Goal: Information Seeking & Learning: Learn about a topic

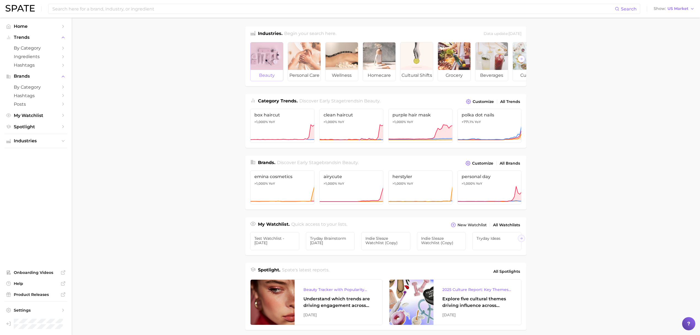
click at [268, 52] on div at bounding box center [266, 56] width 33 height 28
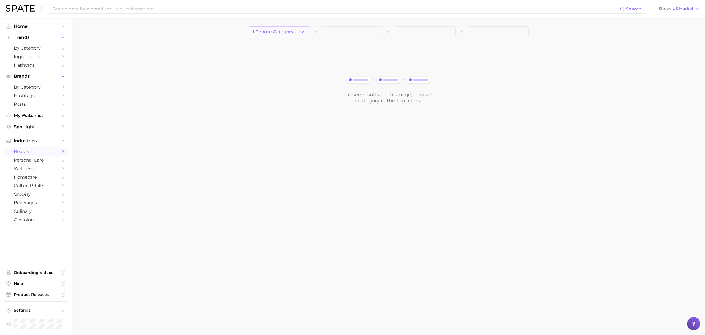
click at [265, 34] on span "1. Choose Category" at bounding box center [273, 31] width 41 height 5
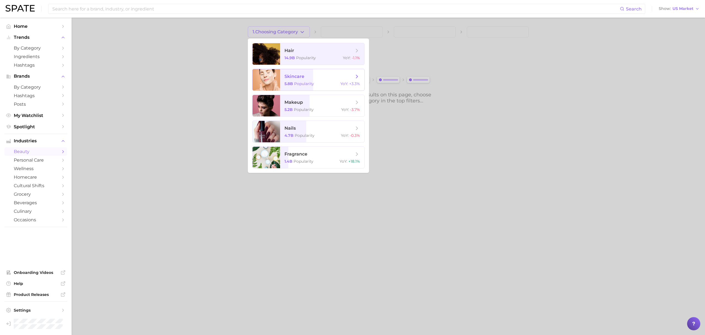
click at [261, 76] on div at bounding box center [267, 79] width 28 height 21
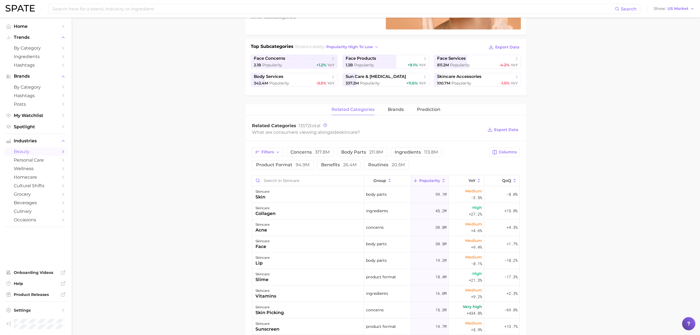
scroll to position [154, 0]
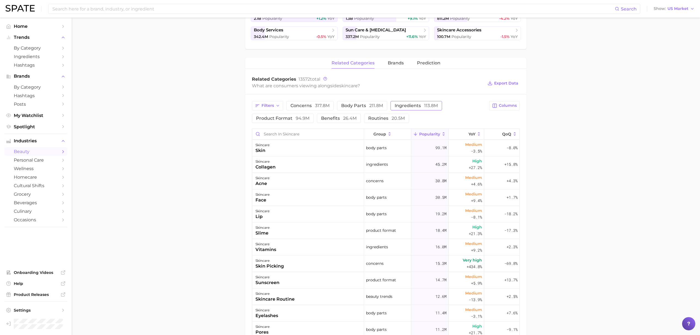
click at [413, 101] on button "ingredients 113.8m" at bounding box center [416, 105] width 52 height 9
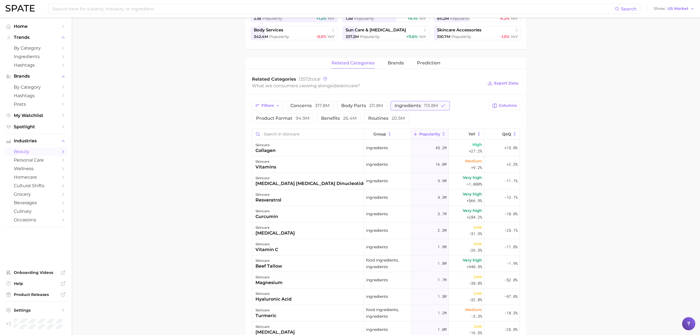
click at [431, 104] on span "113.8m" at bounding box center [431, 105] width 14 height 5
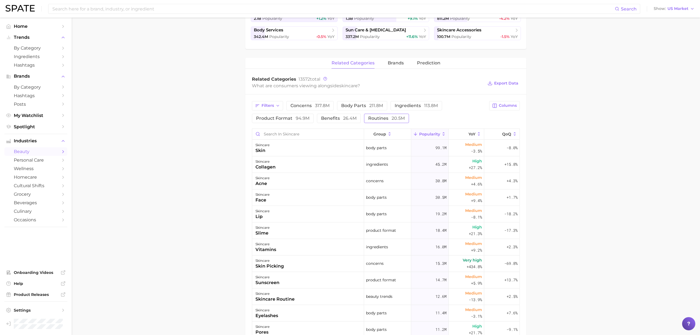
click at [379, 116] on span "routines 20.5m" at bounding box center [386, 118] width 37 height 4
click at [307, 106] on span "concerns 317.8m" at bounding box center [309, 106] width 39 height 4
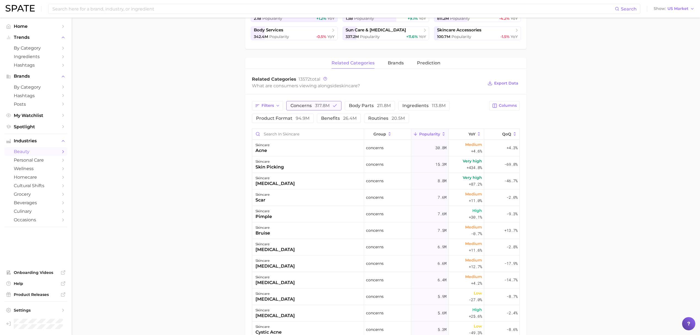
click at [320, 108] on button "concerns 317.8m" at bounding box center [313, 105] width 55 height 9
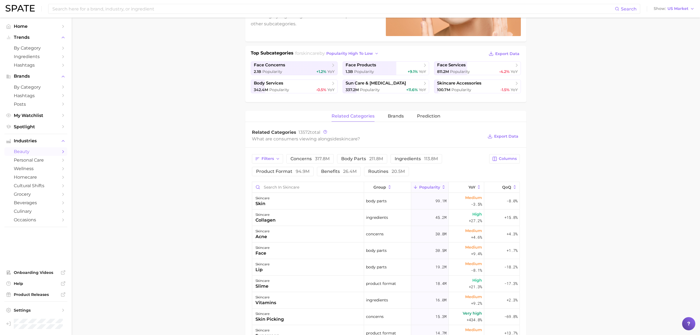
scroll to position [119, 0]
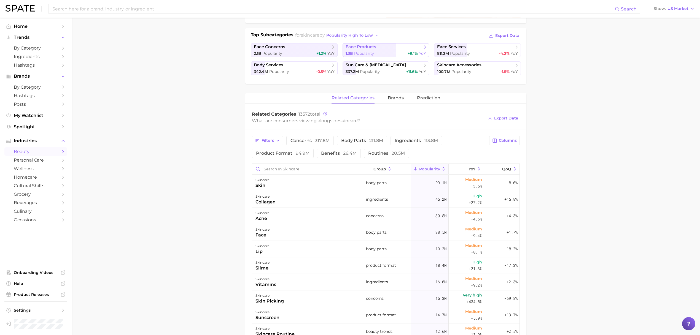
click at [380, 49] on span "face products" at bounding box center [383, 47] width 77 height 6
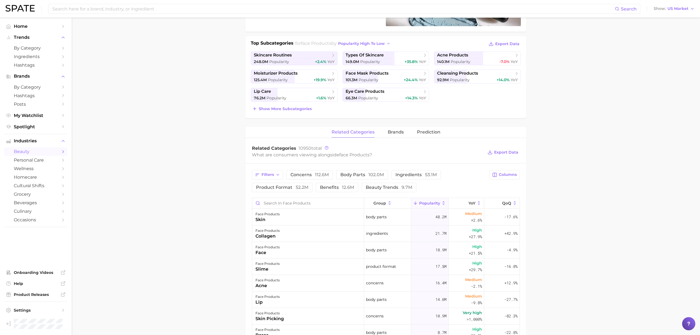
scroll to position [111, 0]
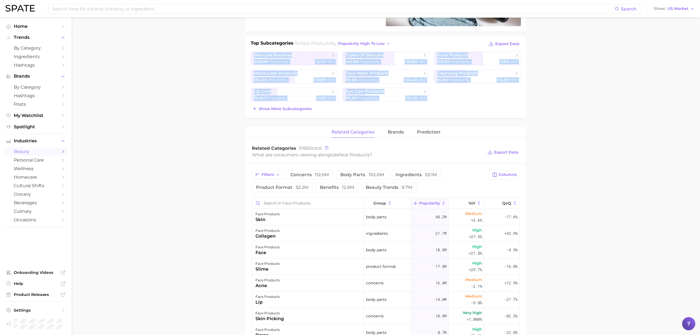
drag, startPoint x: 213, startPoint y: 55, endPoint x: 515, endPoint y: 105, distance: 306.2
click at [515, 105] on main "1. skincare 2. face products 3. Subcategory Overview Google TikTok Instagram Be…" at bounding box center [386, 237] width 628 height 660
click at [534, 104] on main "1. skincare 2. face products 3. Subcategory Overview Google TikTok Instagram Be…" at bounding box center [386, 237] width 628 height 660
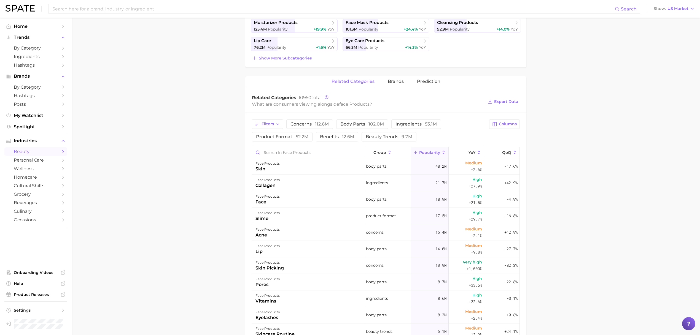
scroll to position [163, 0]
click at [463, 148] on button "YoY" at bounding box center [467, 151] width 36 height 11
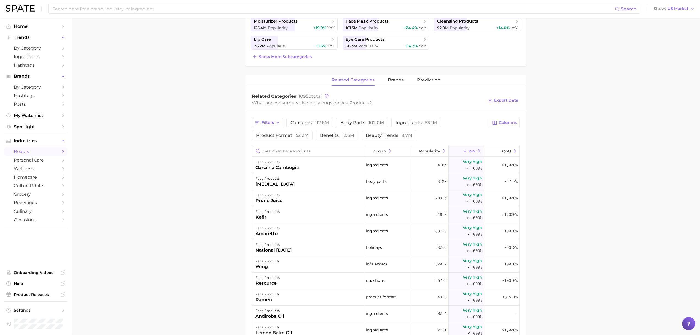
click at [599, 146] on main "1. skincare 2. face products 3. Subcategory Overview Google TikTok Instagram Be…" at bounding box center [386, 185] width 628 height 660
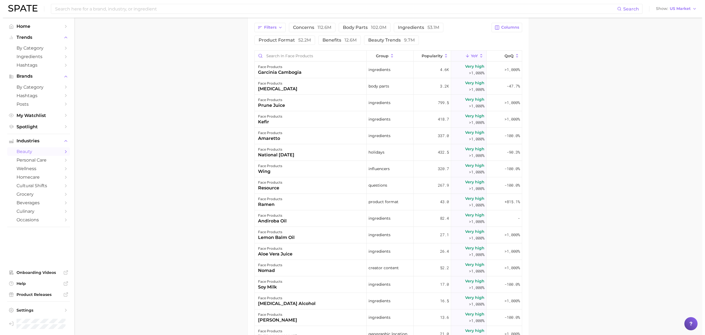
scroll to position [260, 0]
click at [291, 102] on div "face products prune juice" at bounding box center [308, 101] width 112 height 17
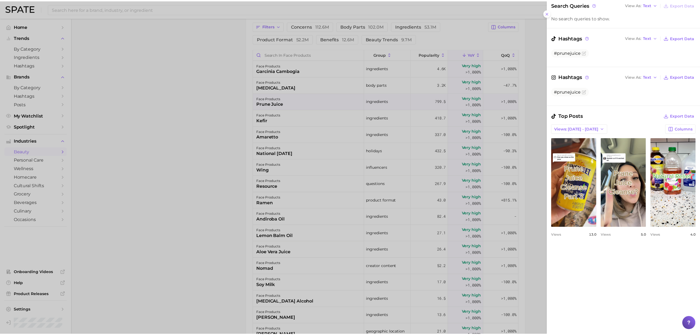
scroll to position [129, 0]
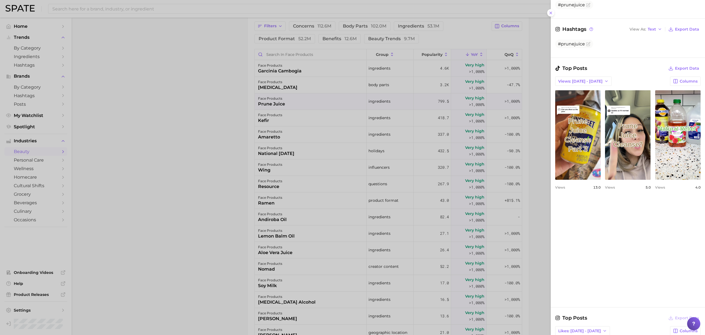
click at [222, 113] on div at bounding box center [352, 167] width 705 height 335
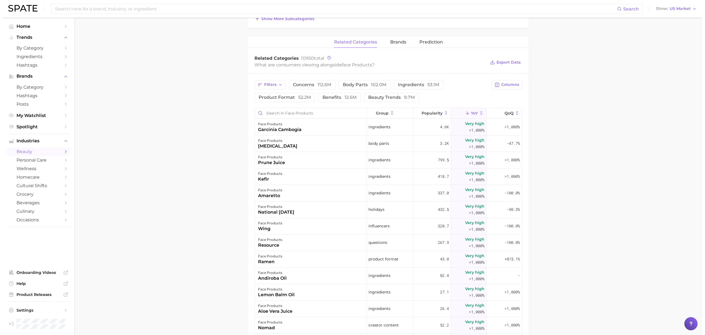
scroll to position [200, 0]
click at [502, 84] on span "Columns" at bounding box center [508, 85] width 18 height 5
click at [460, 112] on span "Increase YoY" at bounding box center [457, 114] width 28 height 5
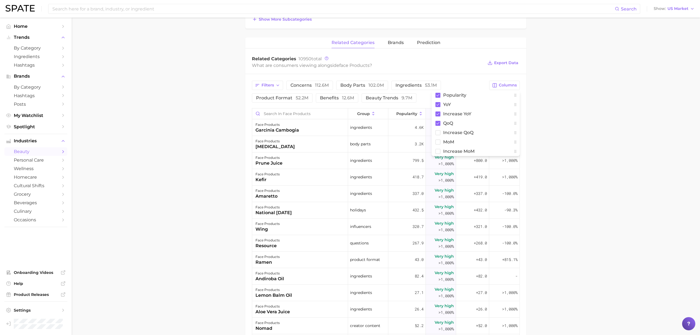
click at [476, 63] on div "What are consumers viewing alongside face products ?" at bounding box center [367, 65] width 231 height 7
click at [474, 112] on span "Increase YoY" at bounding box center [471, 113] width 17 height 9
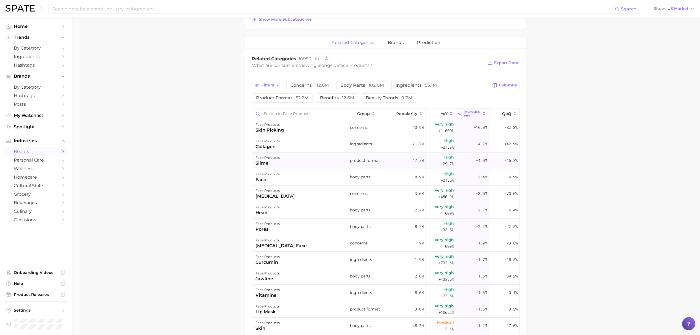
click at [316, 159] on div "face products slime" at bounding box center [300, 161] width 96 height 17
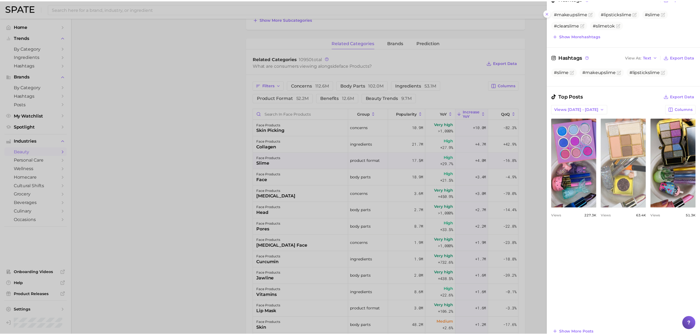
scroll to position [170, 0]
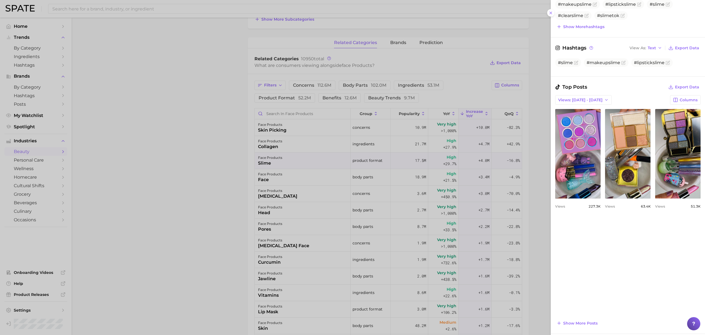
click at [205, 188] on div at bounding box center [352, 167] width 705 height 335
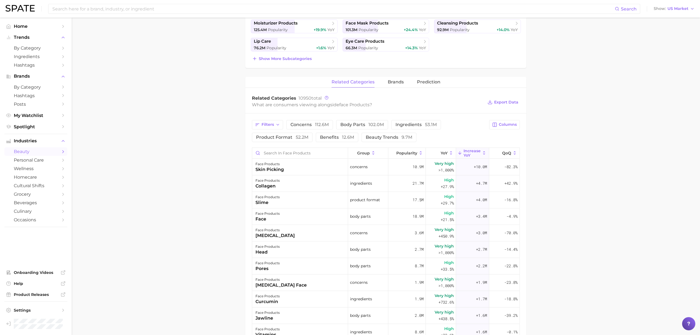
scroll to position [160, 0]
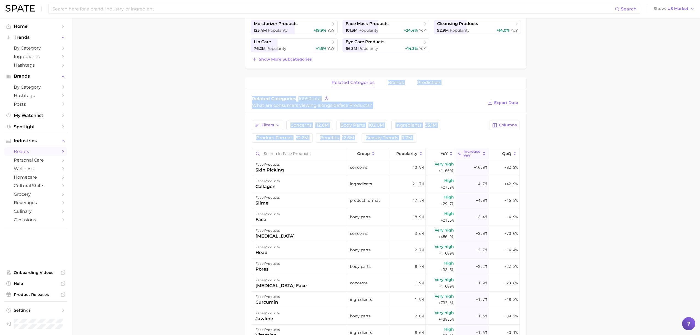
drag, startPoint x: 230, startPoint y: 85, endPoint x: 546, endPoint y: 278, distance: 370.1
click at [545, 279] on main "1. skincare 2. face products 3. Subcategory Overview Google TikTok Instagram Be…" at bounding box center [386, 187] width 628 height 660
click at [554, 269] on main "1. skincare 2. face products 3. Subcategory Overview Google TikTok Instagram Be…" at bounding box center [386, 187] width 628 height 660
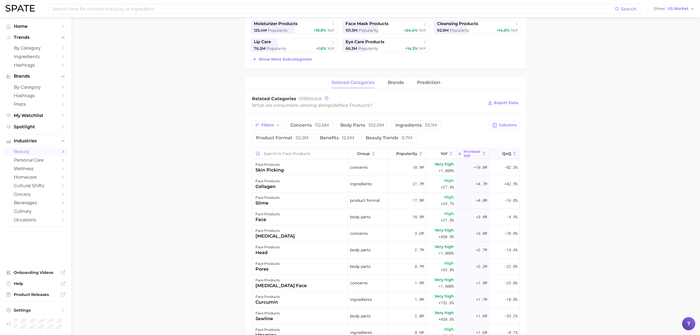
click at [504, 156] on button "QoQ" at bounding box center [504, 153] width 30 height 11
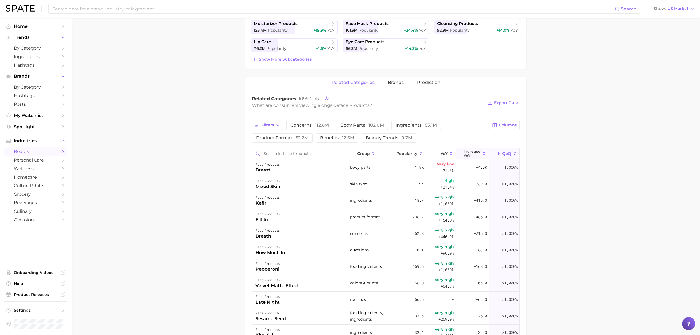
click at [467, 149] on span "Increase YoY" at bounding box center [471, 153] width 17 height 9
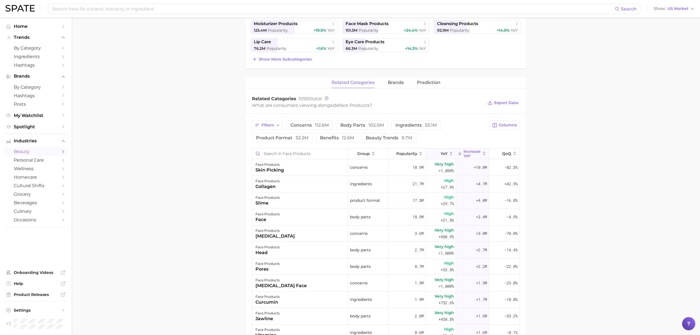
click at [441, 155] on button "YoY" at bounding box center [441, 153] width 30 height 11
click at [399, 156] on button "Popularity" at bounding box center [406, 153] width 37 height 11
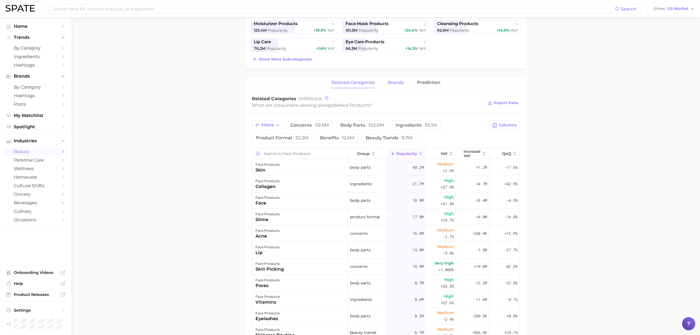
click at [388, 81] on span "brands" at bounding box center [396, 82] width 16 height 5
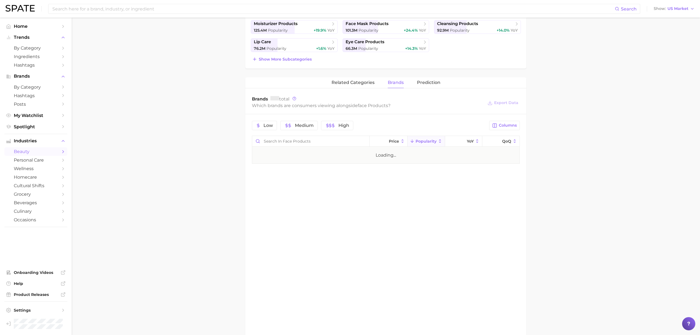
click at [391, 81] on span "brands" at bounding box center [396, 82] width 16 height 5
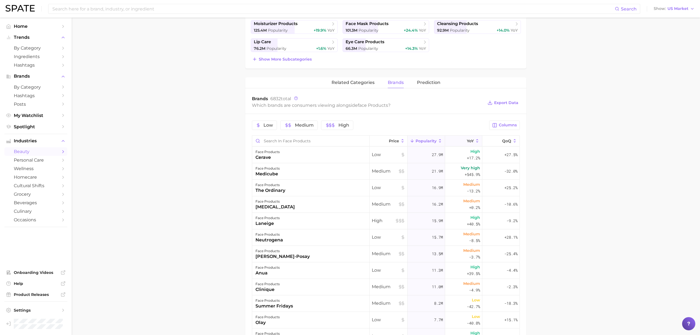
click at [468, 141] on span "YoY" at bounding box center [470, 141] width 7 height 4
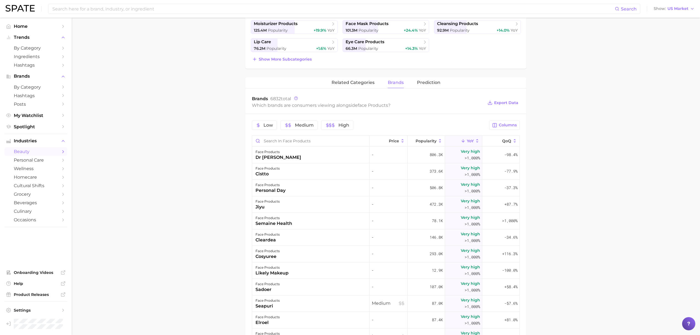
click at [504, 130] on div "Low Medium High Columns Price Popularity YoY QoQ face products dr bio - 806.3k …" at bounding box center [385, 295] width 281 height 363
click at [505, 125] on span "Columns" at bounding box center [508, 125] width 18 height 5
click at [476, 152] on button "Increase YoY" at bounding box center [475, 153] width 88 height 9
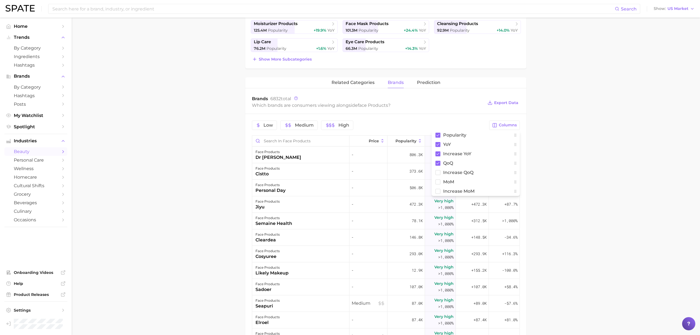
click at [445, 118] on div "Low Medium High Columns Popularity YoY Increase YoY QoQ Increase QoQ MoM Increa…" at bounding box center [385, 295] width 281 height 363
click at [463, 138] on span "Increase YoY" at bounding box center [471, 141] width 17 height 9
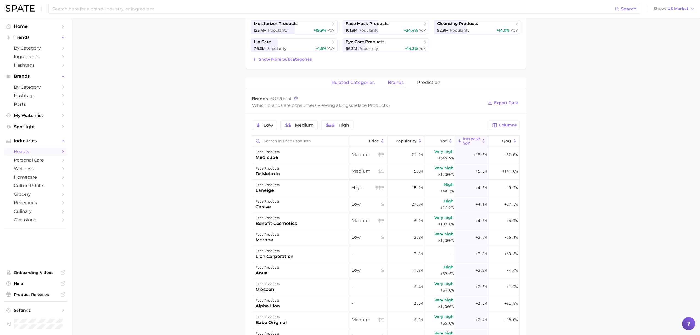
click at [352, 83] on span "related categories" at bounding box center [352, 82] width 43 height 5
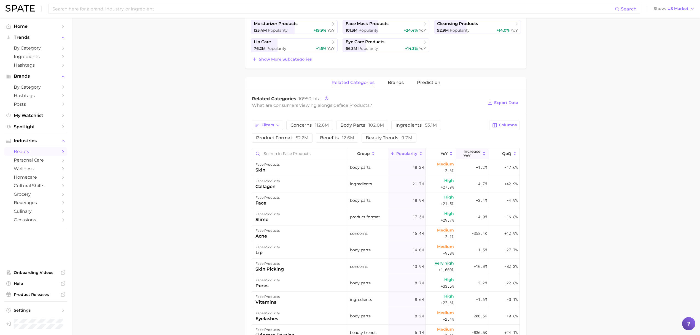
click at [473, 152] on span "Increase YoY" at bounding box center [471, 153] width 17 height 9
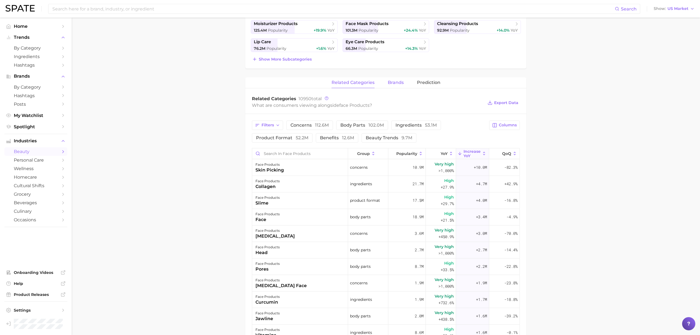
click at [391, 80] on span "brands" at bounding box center [396, 82] width 16 height 5
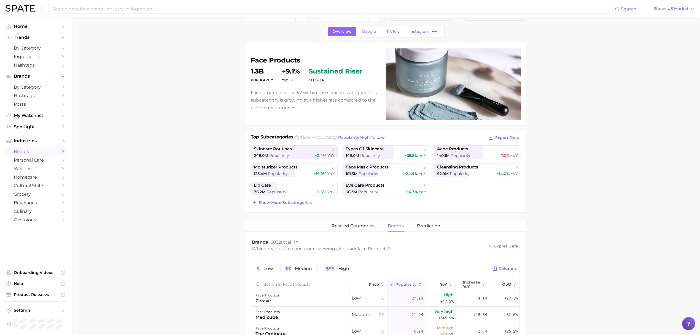
scroll to position [0, 0]
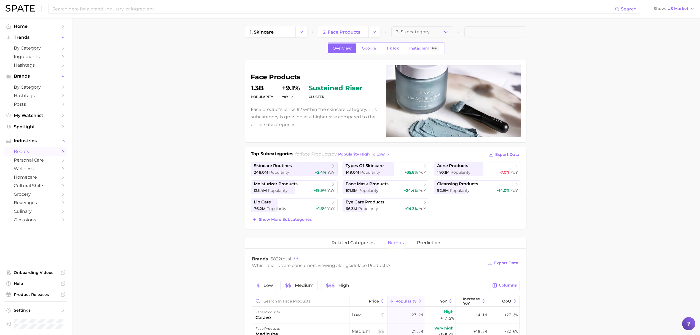
drag, startPoint x: 251, startPoint y: 74, endPoint x: 304, endPoint y: 72, distance: 53.2
click at [304, 72] on div "face products Popularity 1.3b YoY +9.1% cluster sustained riser Face products r…" at bounding box center [386, 101] width 270 height 72
click at [299, 75] on h1 "face products" at bounding box center [315, 77] width 128 height 7
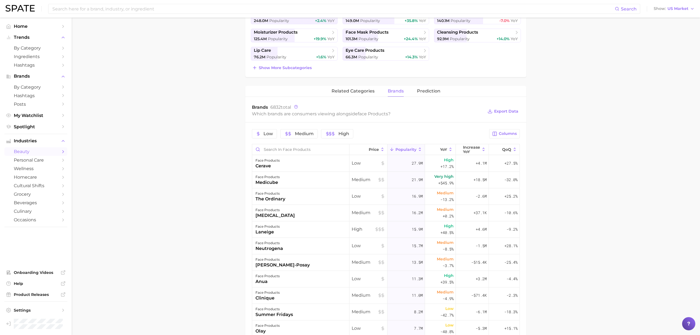
scroll to position [163, 0]
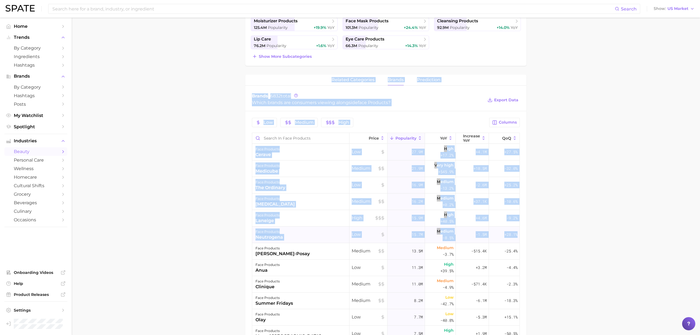
drag, startPoint x: 236, startPoint y: 78, endPoint x: 508, endPoint y: 240, distance: 316.0
click at [508, 240] on main "1. skincare 2. face products 3. Subcategory Overview Google TikTok Instagram Be…" at bounding box center [386, 179] width 628 height 648
click at [226, 237] on main "1. skincare 2. face products 3. Subcategory Overview Google TikTok Instagram Be…" at bounding box center [386, 179] width 628 height 648
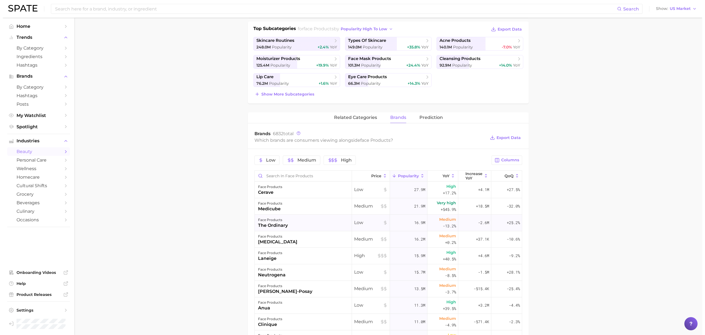
scroll to position [172, 0]
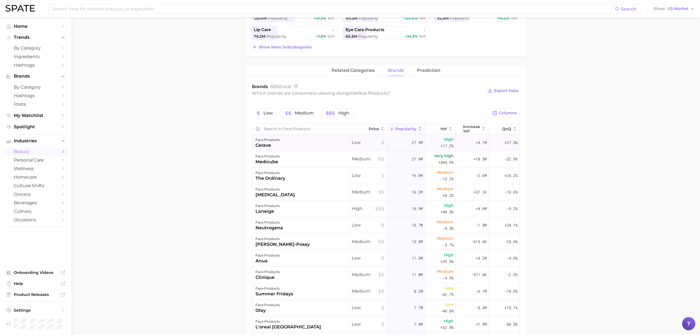
click at [307, 142] on div "face products cerave" at bounding box center [300, 143] width 97 height 17
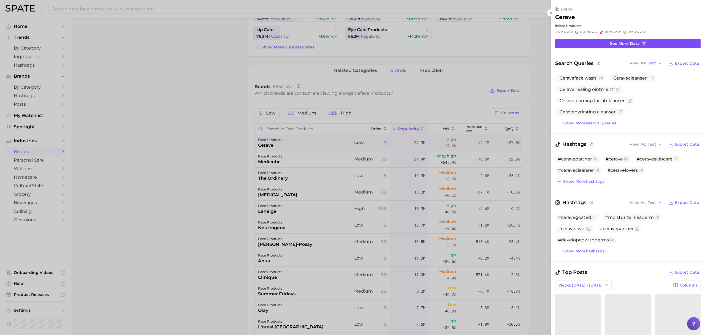
click at [661, 39] on link "See more data" at bounding box center [627, 43] width 145 height 9
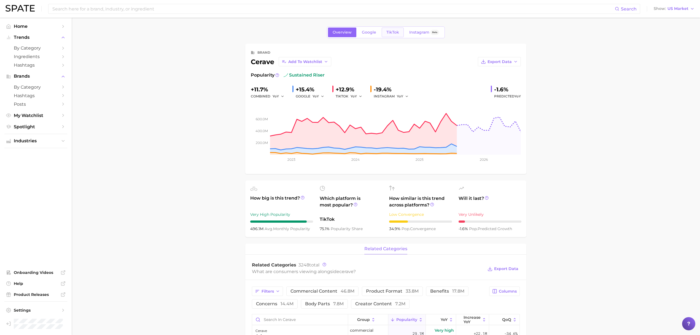
click at [400, 36] on link "TikTok" at bounding box center [393, 33] width 22 height 10
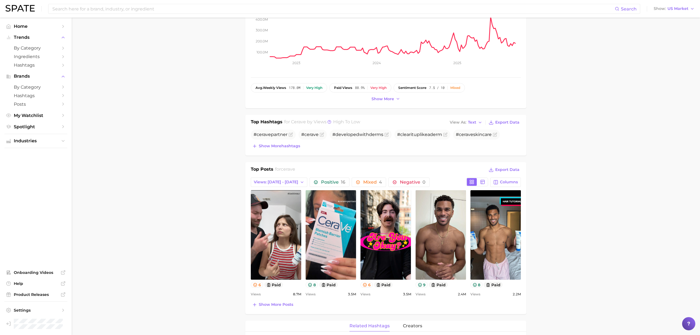
scroll to position [96, 0]
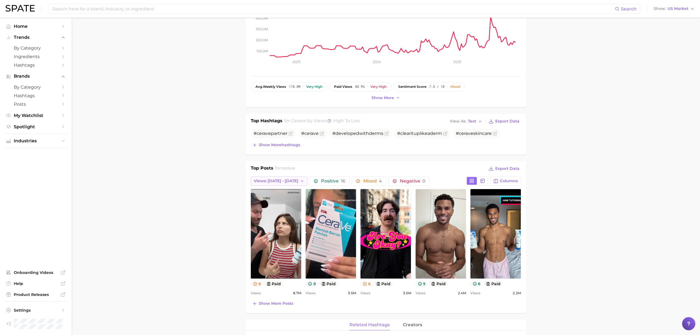
click at [283, 182] on button "Views: Sep 14 - 21" at bounding box center [279, 181] width 56 height 9
click at [272, 200] on span "Views: Sep 7 - 14" at bounding box center [275, 201] width 44 height 5
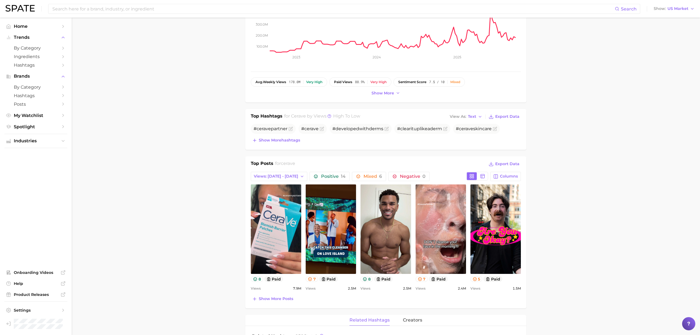
scroll to position [103, 0]
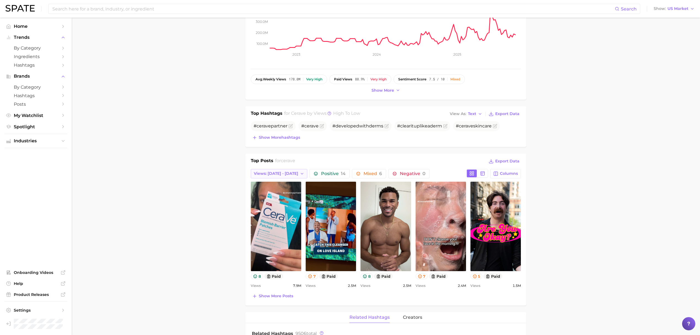
click at [267, 174] on span "Views: Sep 7 - 14" at bounding box center [276, 173] width 44 height 5
click at [263, 203] on span "Total Views" at bounding box center [264, 203] width 23 height 5
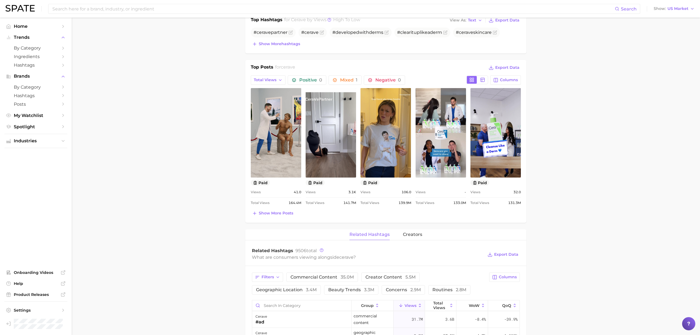
scroll to position [197, 0]
click at [274, 215] on button "Show more posts" at bounding box center [273, 213] width 44 height 8
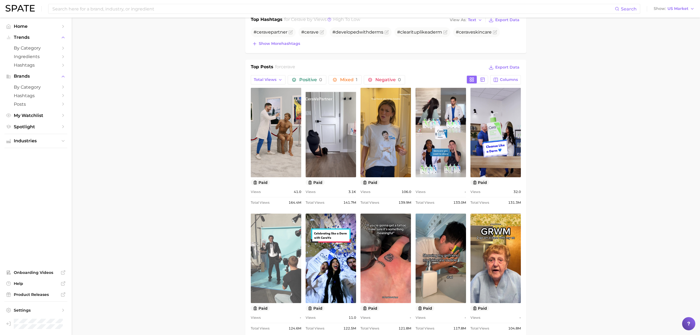
scroll to position [0, 0]
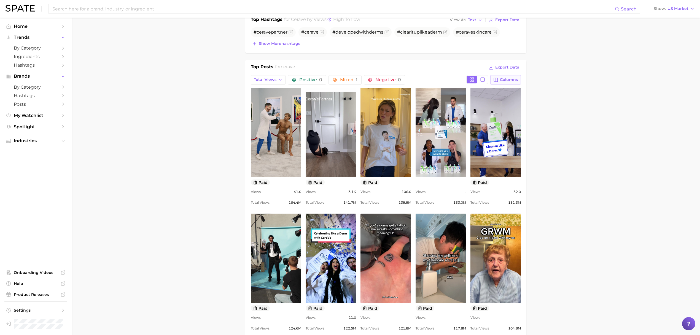
click at [502, 77] on span "Columns" at bounding box center [509, 79] width 18 height 5
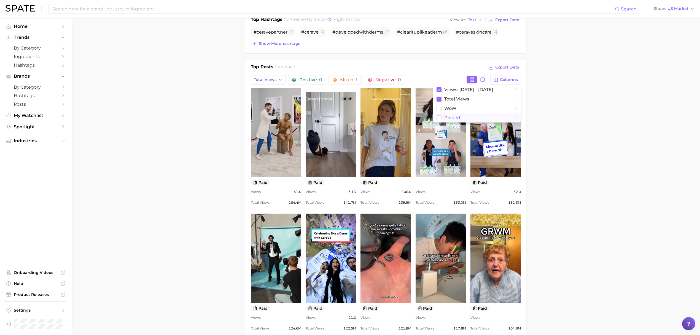
click at [451, 115] on span "Posted" at bounding box center [452, 117] width 16 height 5
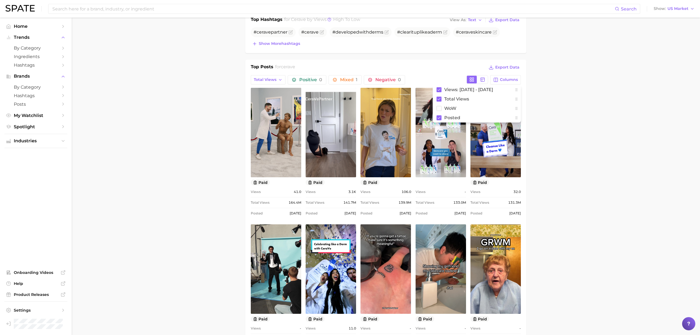
click at [236, 138] on main "Overview Google TikTok Instagram Beta brand cerave Add to Watchlist Export Data…" at bounding box center [386, 318] width 628 height 996
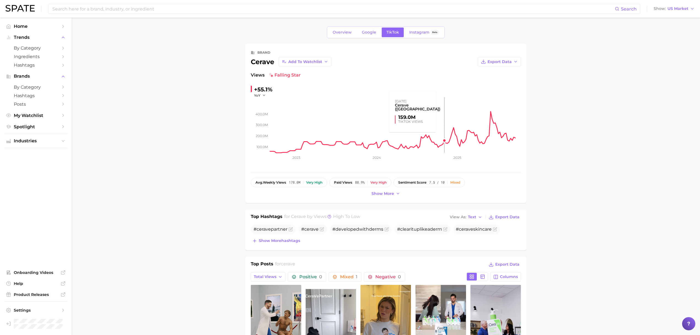
click at [443, 134] on rect at bounding box center [395, 125] width 251 height 55
click at [340, 36] on link "Overview" at bounding box center [342, 33] width 28 height 10
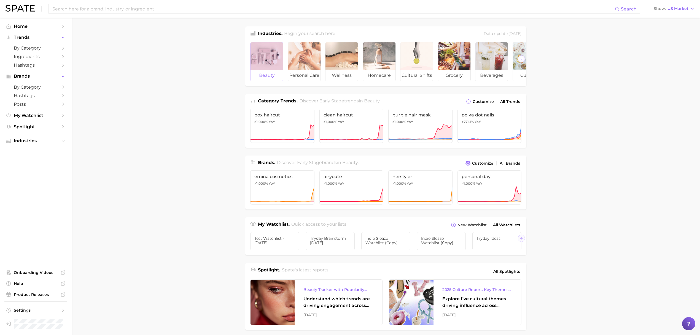
click at [266, 69] on div at bounding box center [266, 56] width 33 height 28
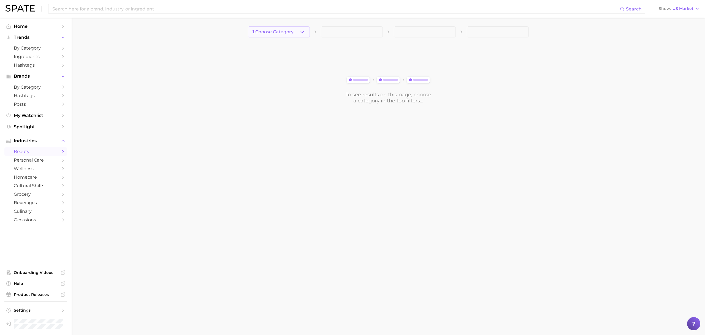
click at [288, 36] on button "1. Choose Category" at bounding box center [279, 31] width 62 height 11
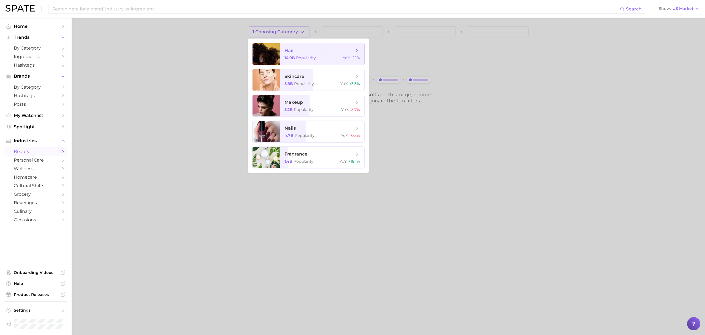
click at [294, 54] on span "hair 14.9b Popularity YoY : -1.1%" at bounding box center [322, 53] width 84 height 21
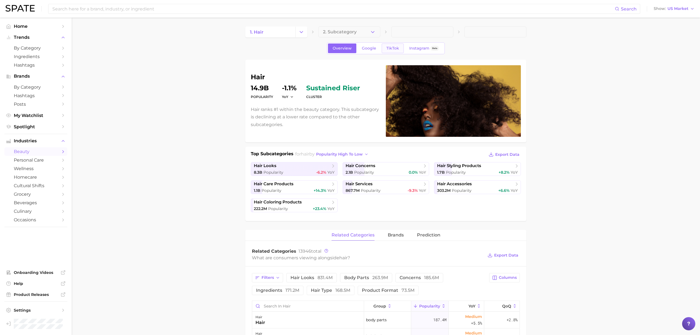
click at [388, 49] on span "TikTok" at bounding box center [392, 48] width 13 height 5
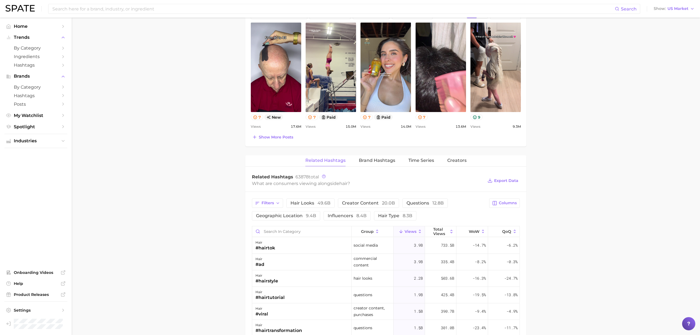
scroll to position [277, 0]
click at [424, 158] on span "Time Series" at bounding box center [421, 160] width 26 height 5
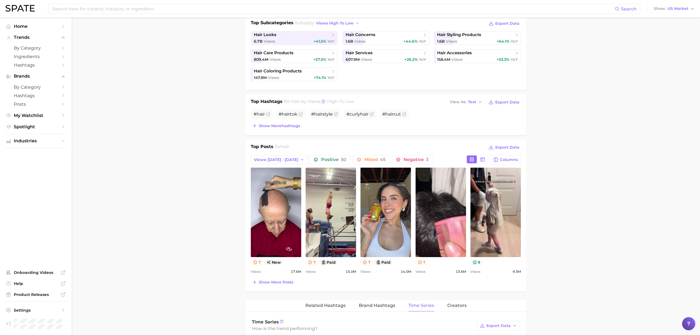
scroll to position [0, 0]
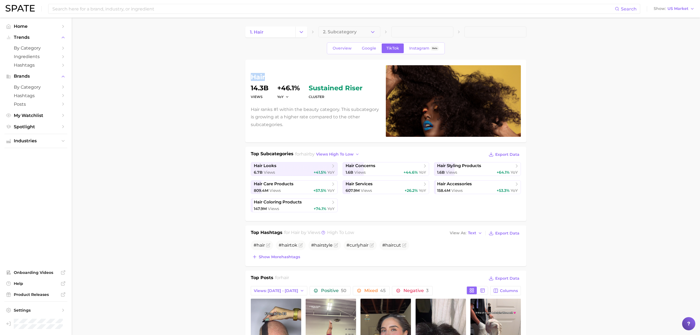
drag, startPoint x: 251, startPoint y: 75, endPoint x: 267, endPoint y: 74, distance: 16.0
click at [267, 74] on h1 "hair" at bounding box center [315, 77] width 128 height 7
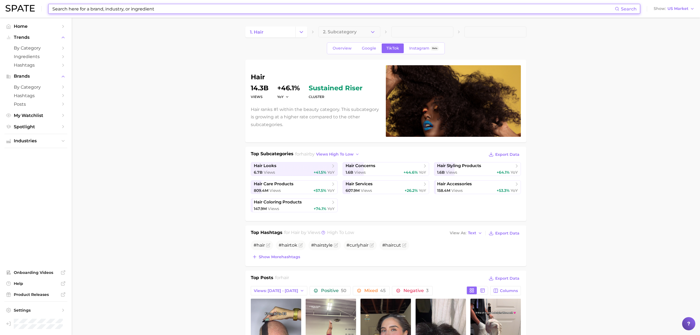
click at [197, 10] on input at bounding box center [333, 8] width 563 height 9
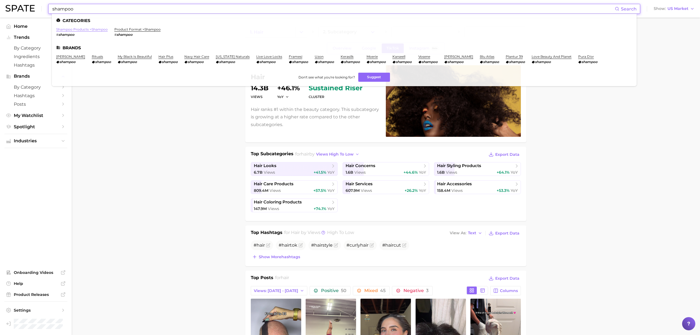
type input "shampoo"
click at [91, 29] on link "shampoo products > shampoo" at bounding box center [82, 29] width 52 height 4
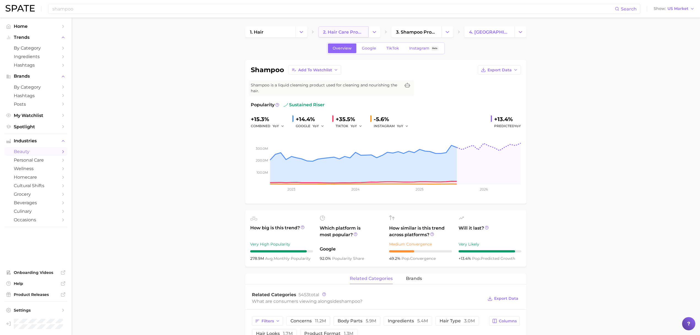
click at [337, 34] on span "2. hair care products" at bounding box center [343, 31] width 41 height 5
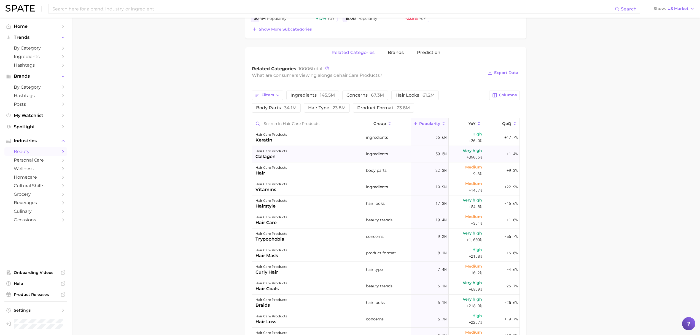
scroll to position [191, 0]
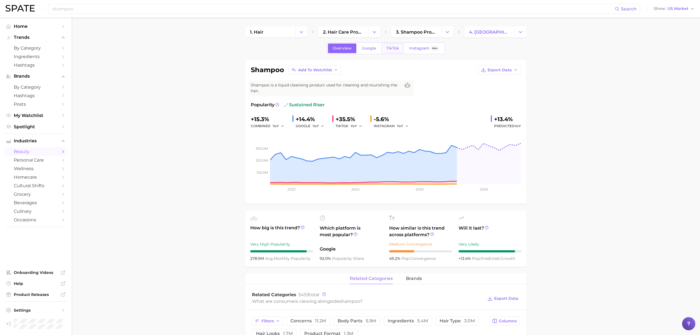
click at [393, 48] on span "TikTok" at bounding box center [392, 48] width 13 height 5
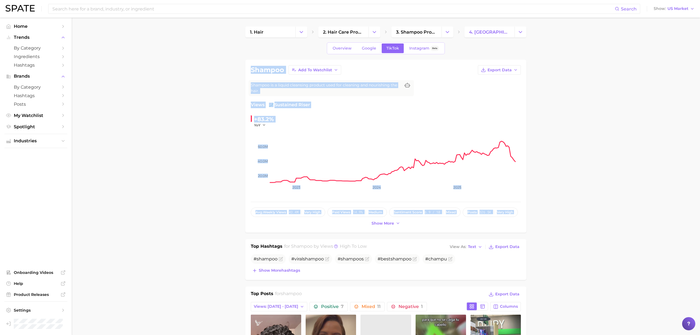
drag, startPoint x: 206, startPoint y: 61, endPoint x: 538, endPoint y: 220, distance: 367.8
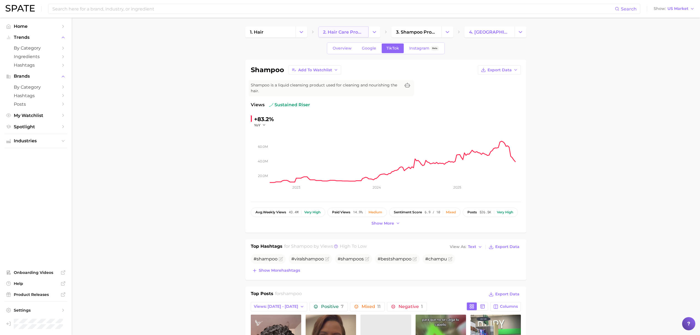
click at [329, 32] on span "2. hair care products" at bounding box center [343, 31] width 41 height 5
click at [385, 224] on span "Show more" at bounding box center [382, 223] width 23 height 5
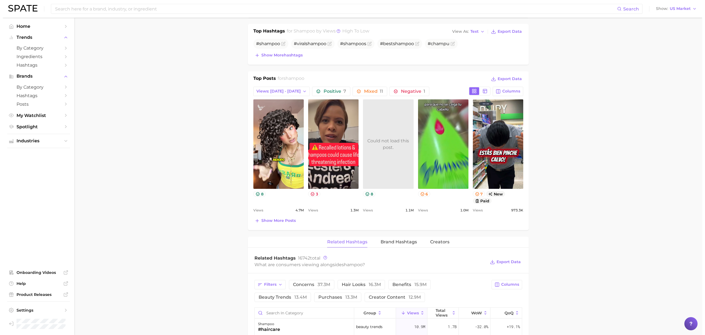
scroll to position [310, 0]
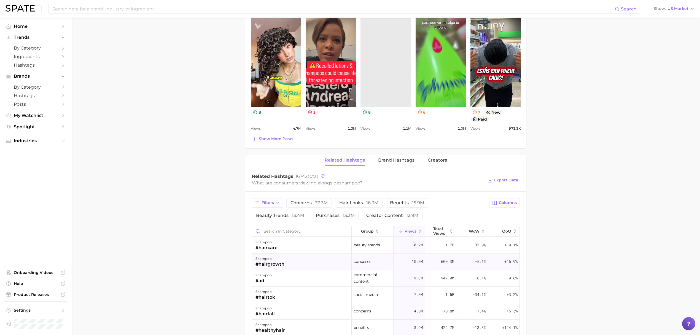
click at [335, 263] on div "shampoo #hairgrowth" at bounding box center [301, 262] width 99 height 17
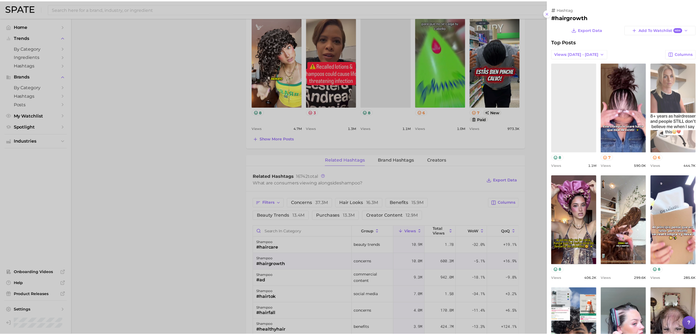
scroll to position [0, 0]
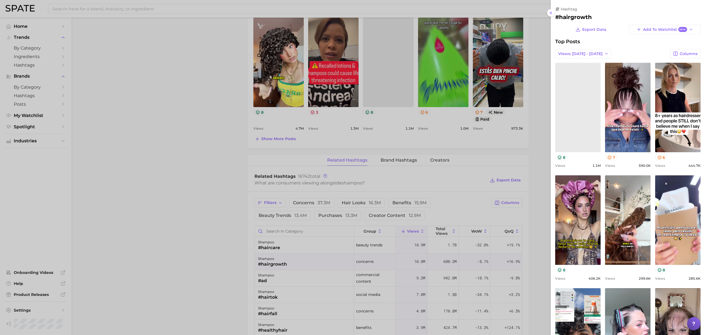
click at [540, 142] on div at bounding box center [352, 167] width 705 height 335
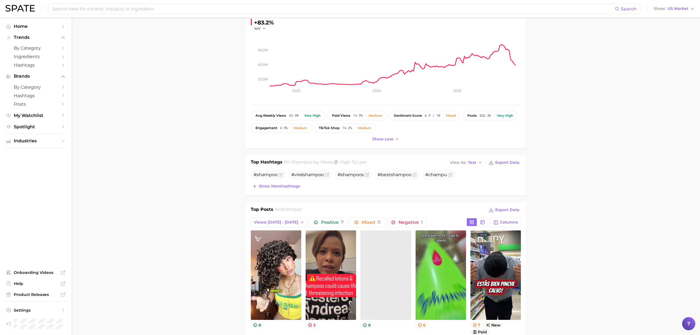
scroll to position [10, 0]
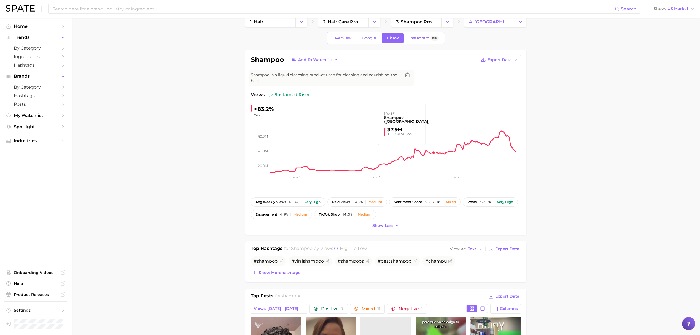
click at [432, 150] on rect at bounding box center [395, 144] width 251 height 55
